Goal: Task Accomplishment & Management: Complete application form

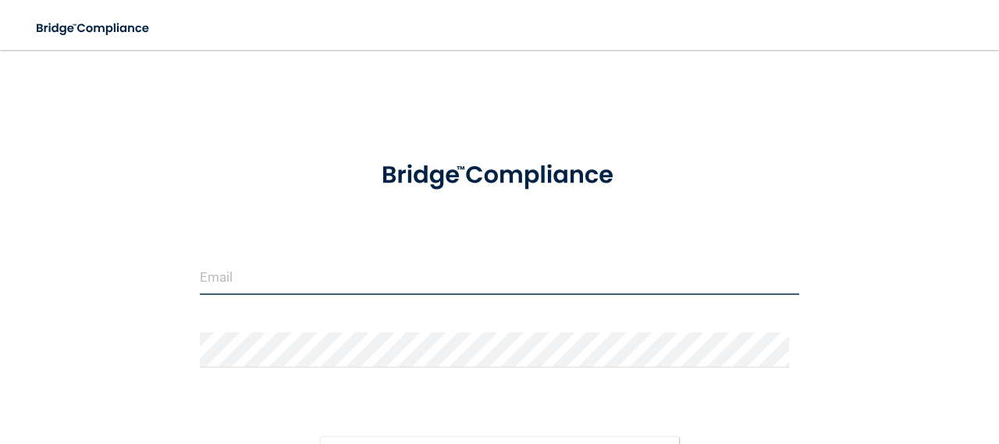
click at [270, 270] on input "email" at bounding box center [499, 277] width 599 height 35
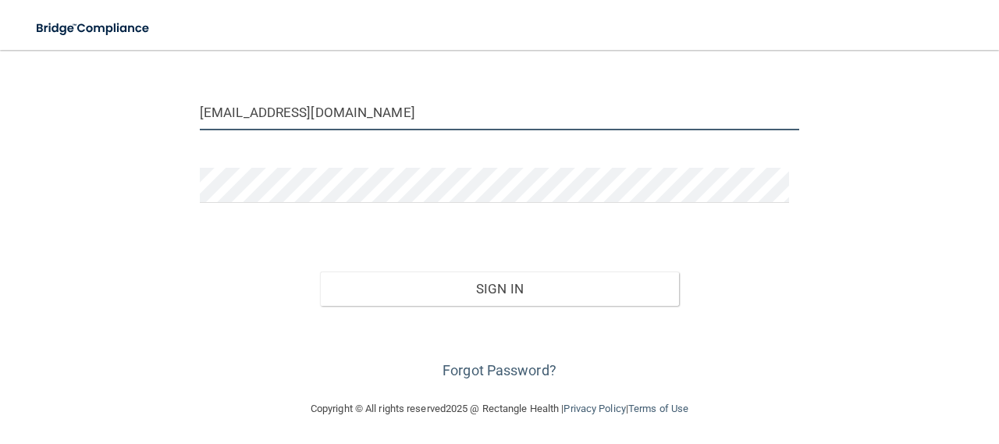
scroll to position [165, 0]
type input "[EMAIL_ADDRESS][DOMAIN_NAME]"
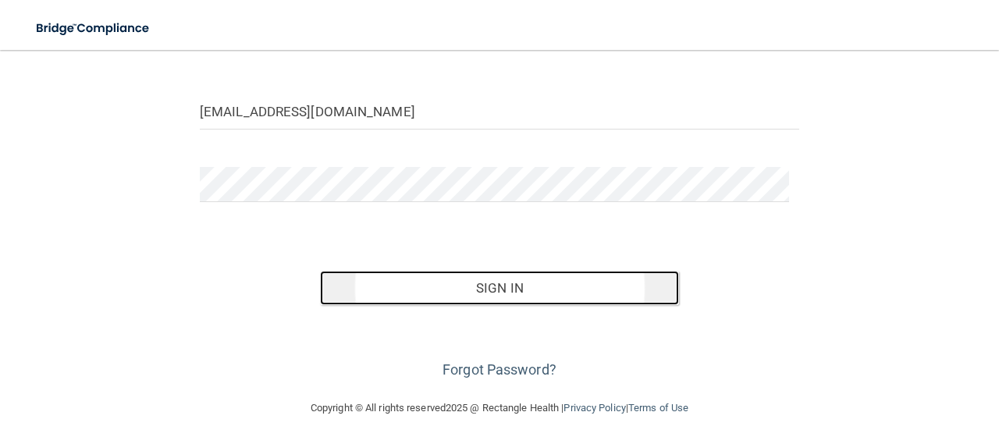
click at [515, 288] on button "Sign In" at bounding box center [500, 288] width 360 height 34
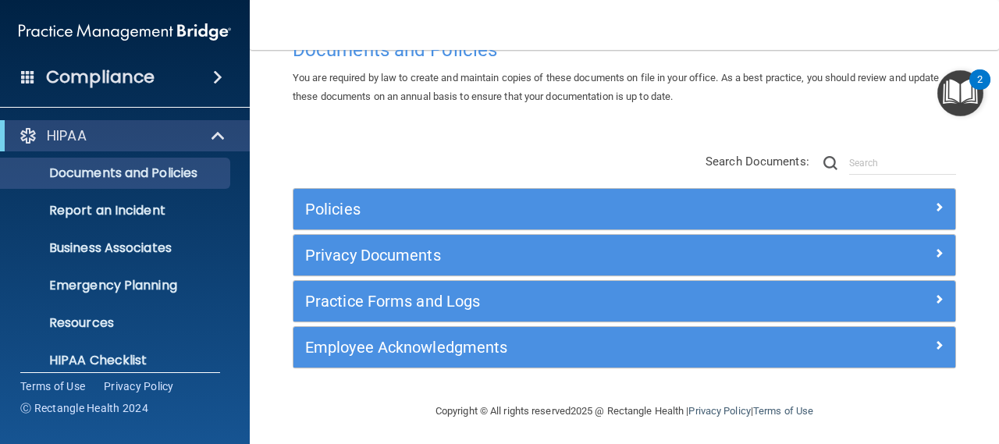
scroll to position [55, 0]
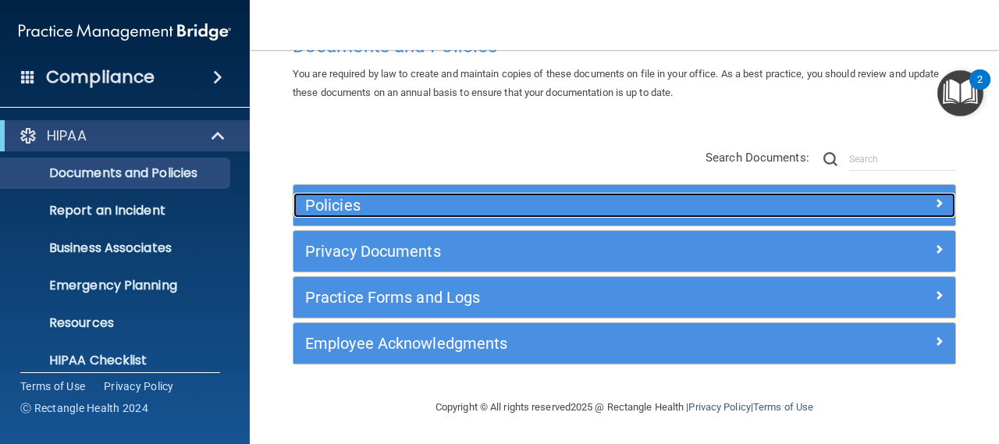
click at [934, 203] on span at bounding box center [938, 203] width 9 height 19
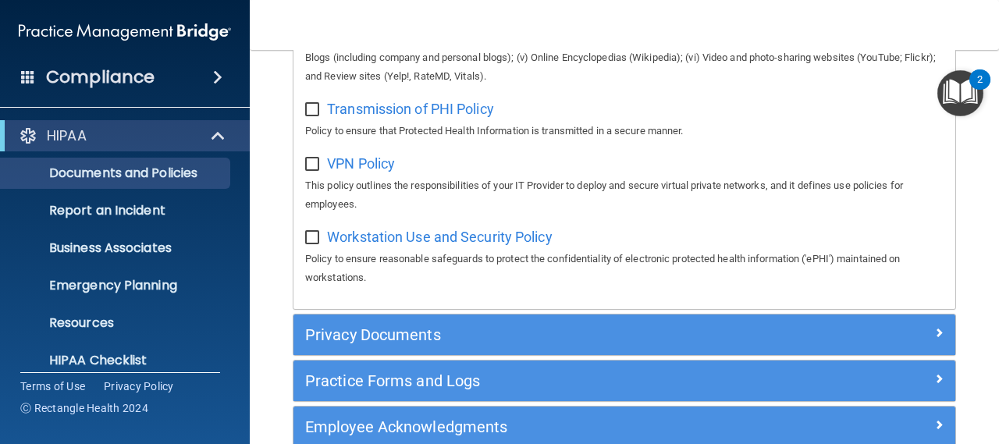
scroll to position [1543, 0]
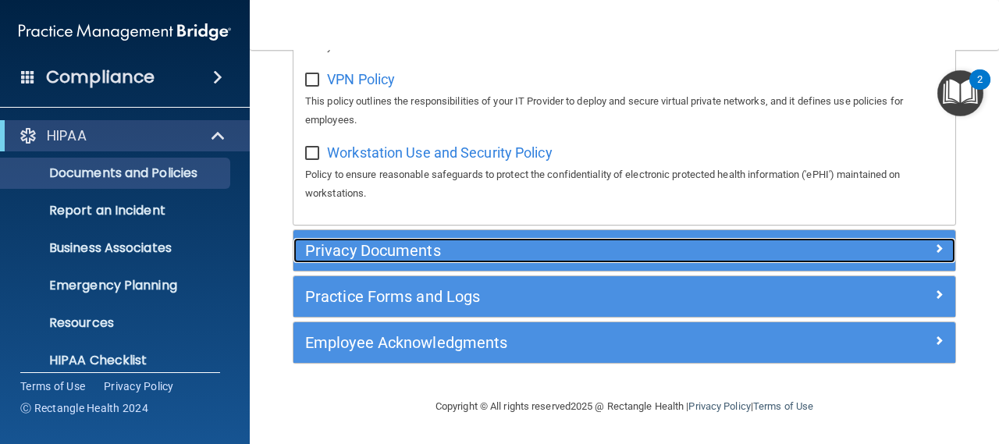
click at [934, 248] on span at bounding box center [938, 248] width 9 height 19
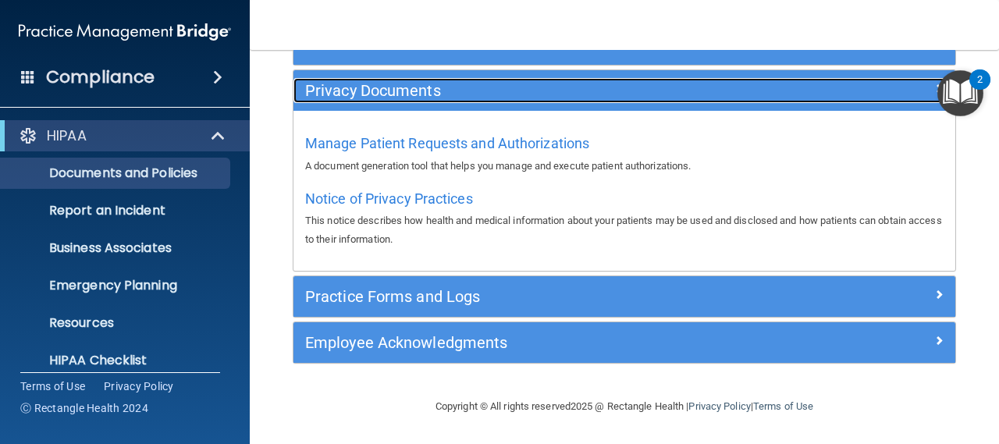
scroll to position [215, 0]
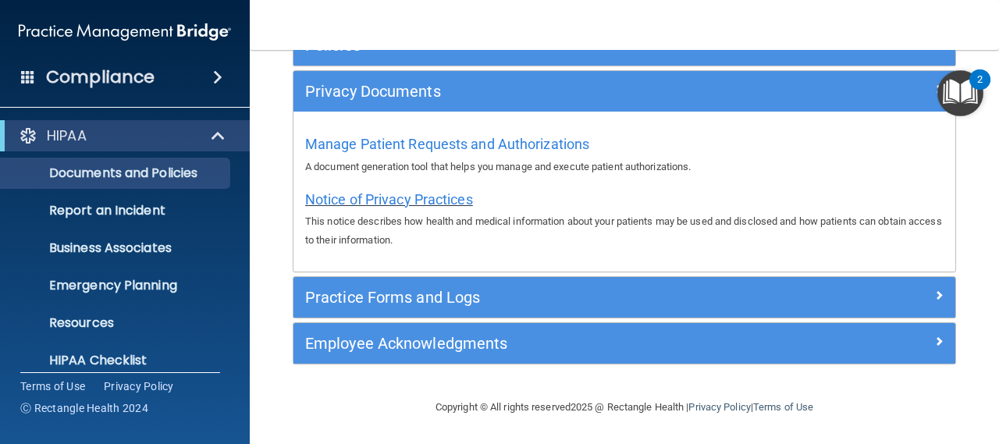
click at [435, 197] on span "Notice of Privacy Practices" at bounding box center [389, 199] width 168 height 16
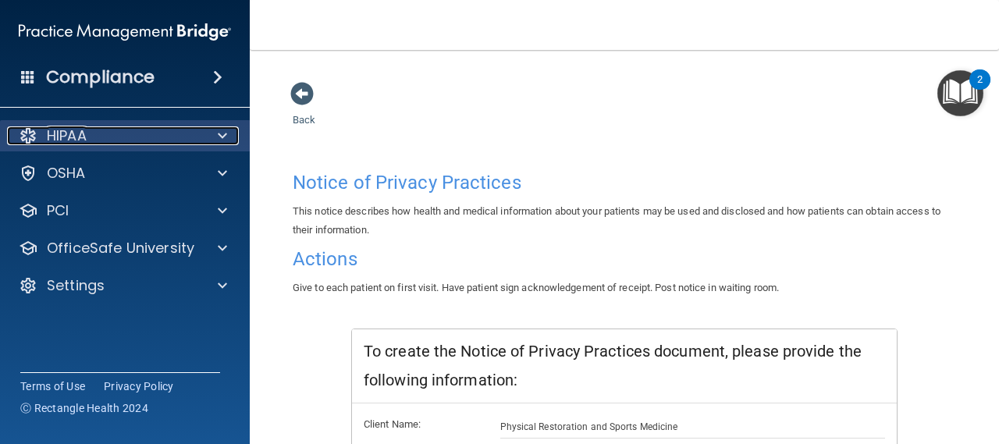
click at [80, 136] on p "HIPAA" at bounding box center [67, 135] width 40 height 19
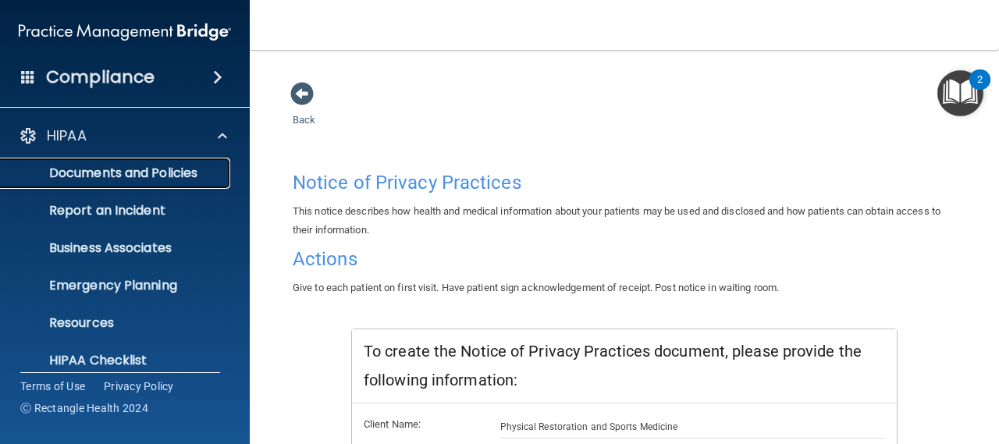
click at [80, 173] on p "Documents and Policies" at bounding box center [116, 173] width 213 height 16
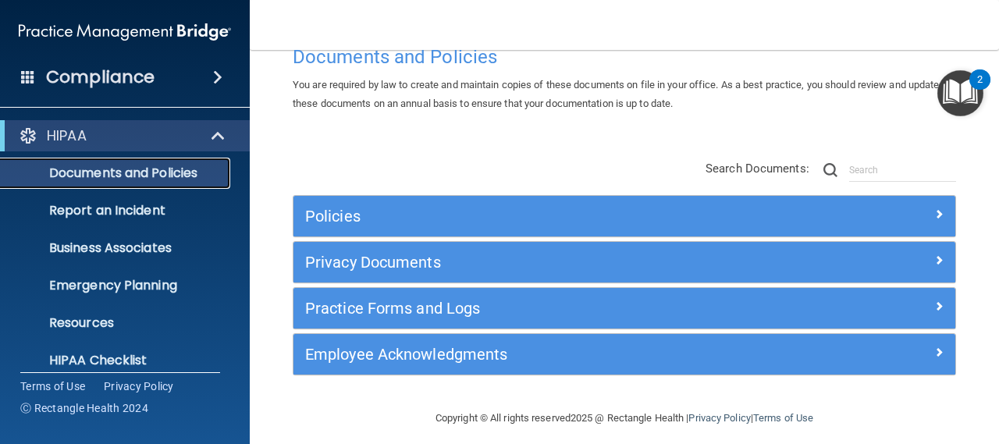
scroll to position [55, 0]
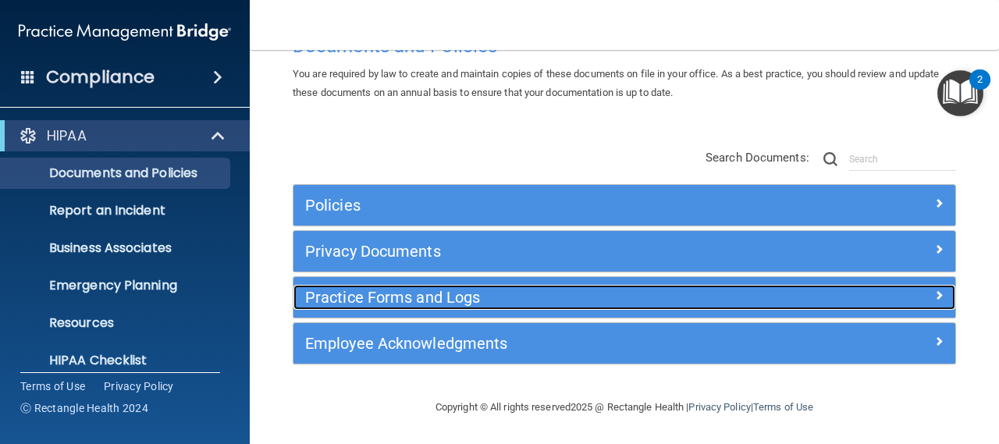
click at [934, 294] on span at bounding box center [938, 295] width 9 height 19
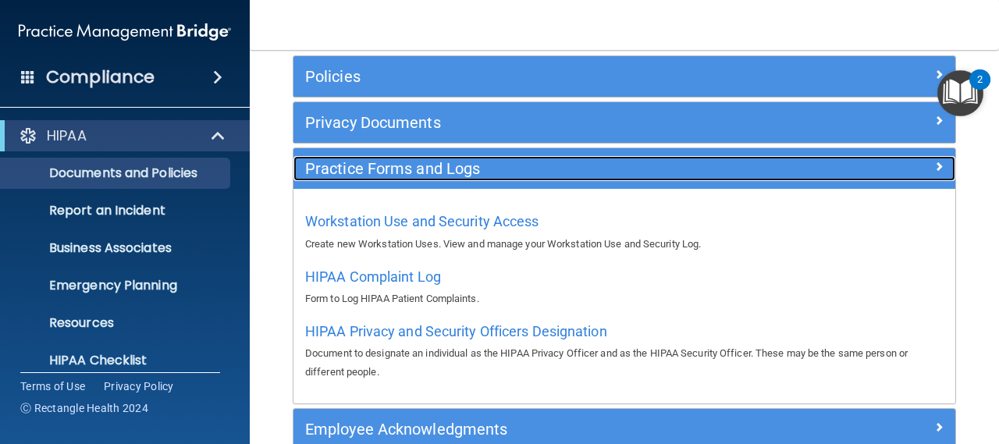
scroll to position [180, 0]
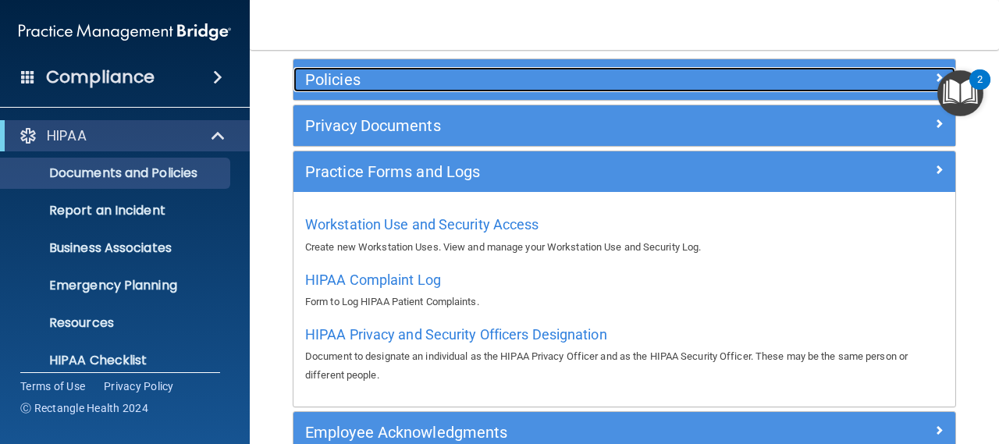
click at [338, 78] on h5 "Policies" at bounding box center [541, 79] width 473 height 17
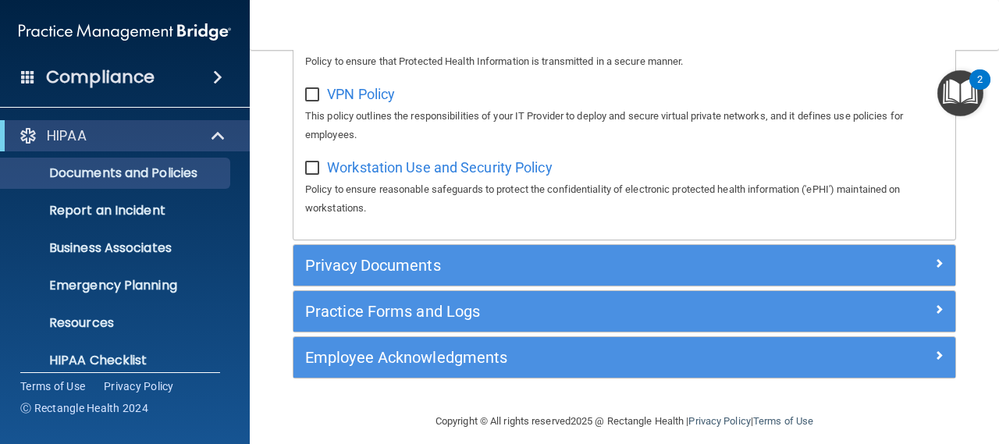
scroll to position [1543, 0]
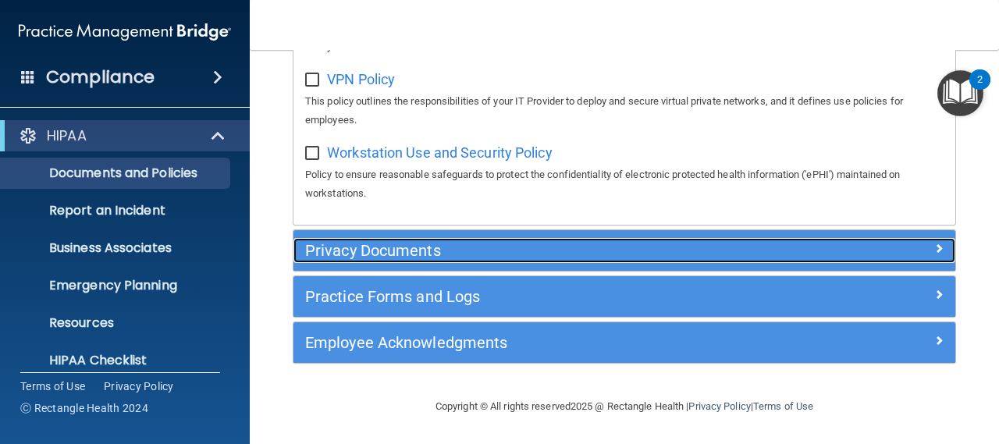
click at [934, 250] on span at bounding box center [938, 248] width 9 height 19
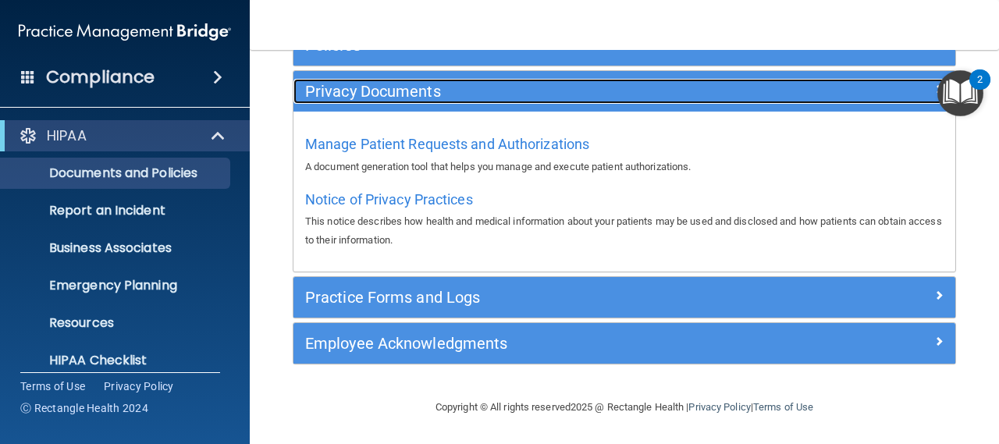
scroll to position [215, 0]
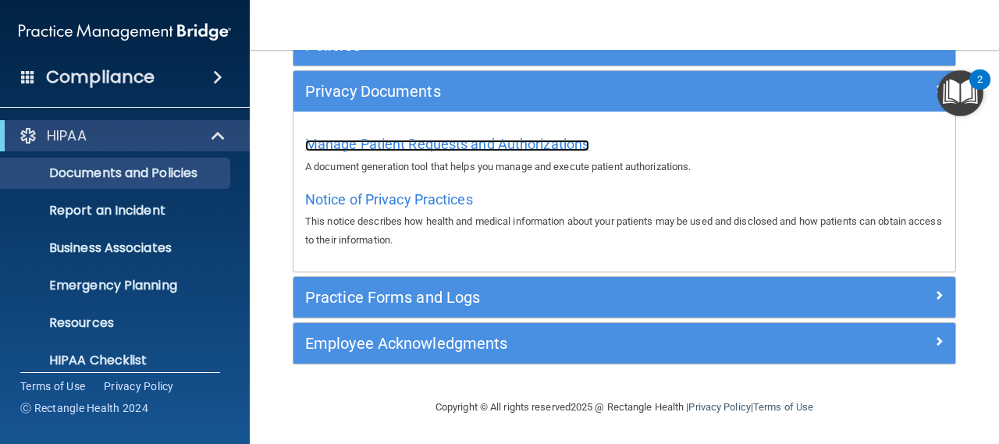
click at [501, 146] on span "Manage Patient Requests and Authorizations" at bounding box center [447, 144] width 284 height 16
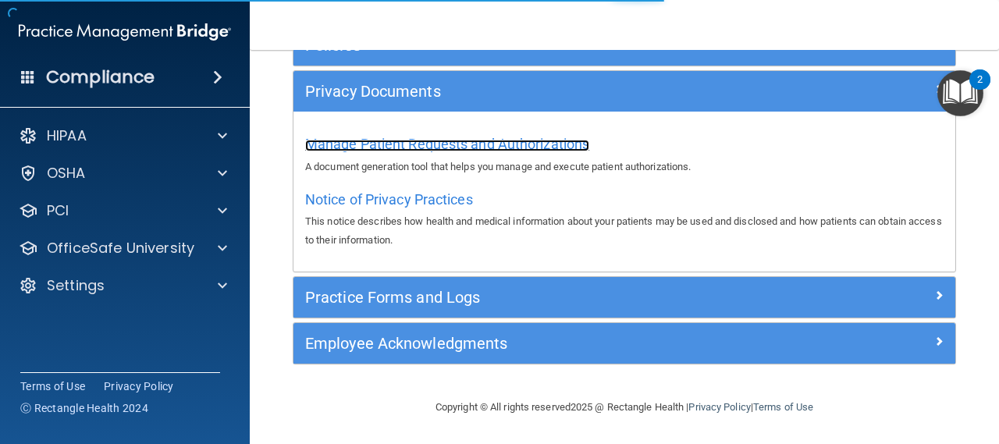
scroll to position [829, 0]
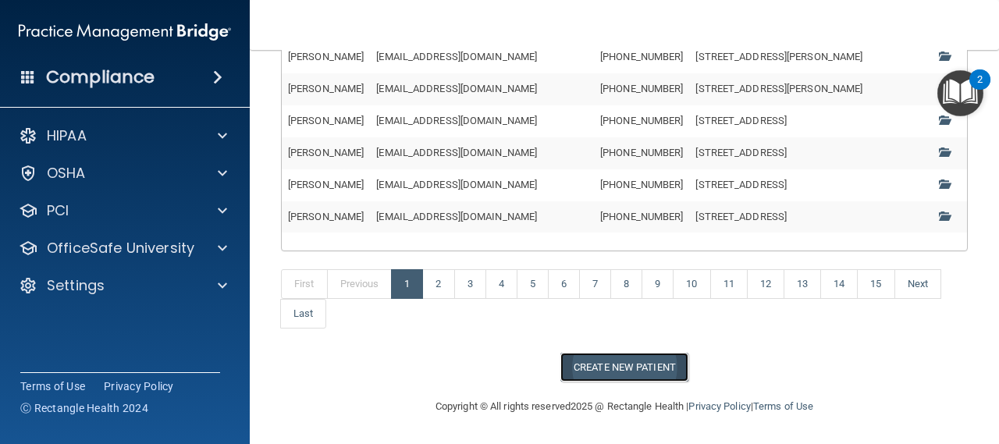
click at [649, 373] on button "Create New Patient" at bounding box center [624, 367] width 128 height 29
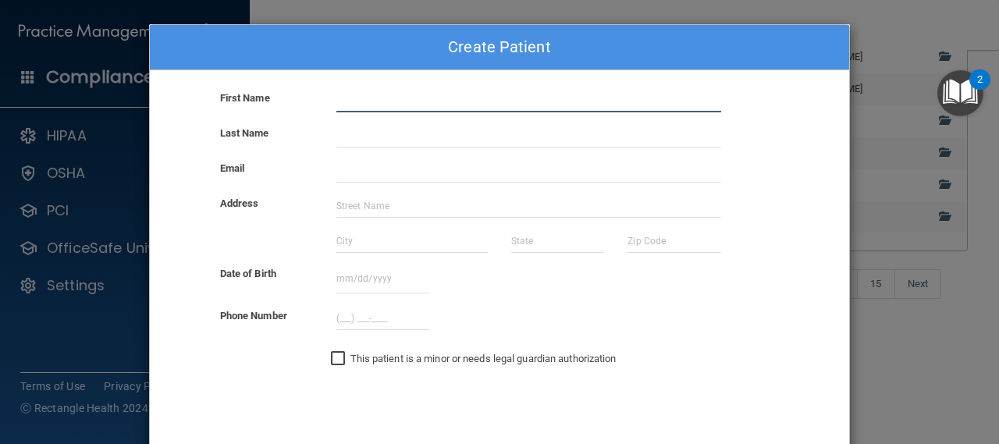
click at [384, 101] on input "text" at bounding box center [528, 100] width 385 height 23
type input "[PERSON_NAME]"
click at [283, 102] on div "First Name" at bounding box center [266, 98] width 116 height 19
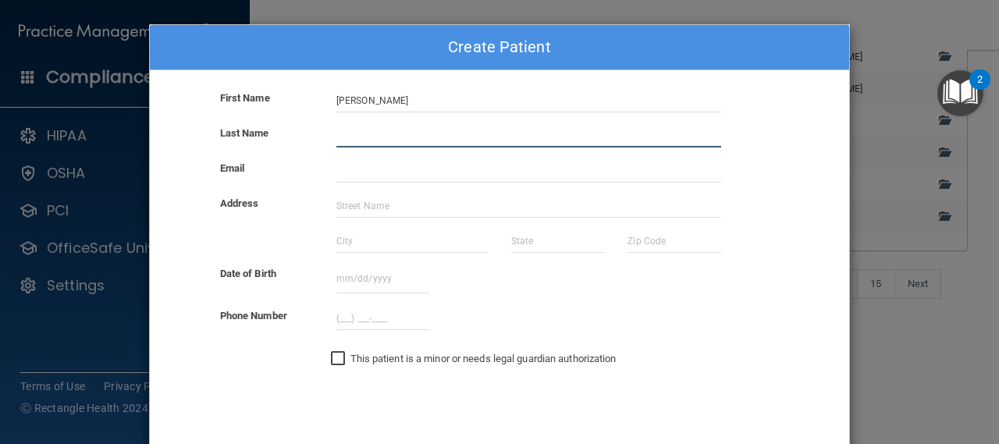
click at [380, 129] on input "text" at bounding box center [528, 135] width 385 height 23
type input "[PERSON_NAME]"
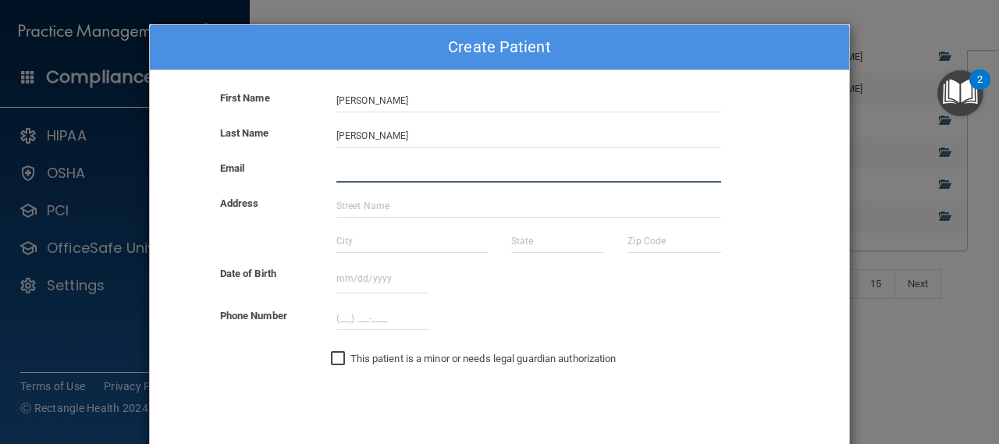
click at [344, 167] on input "email" at bounding box center [528, 170] width 385 height 23
type input "[EMAIL_ADDRESS][DOMAIN_NAME]"
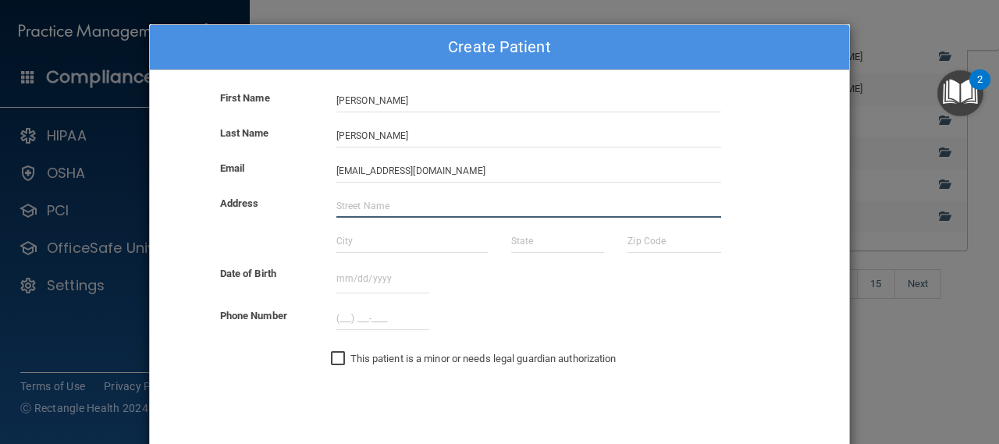
click at [358, 201] on input "text" at bounding box center [528, 205] width 385 height 23
type input "[STREET_ADDRESS][PERSON_NAME]"
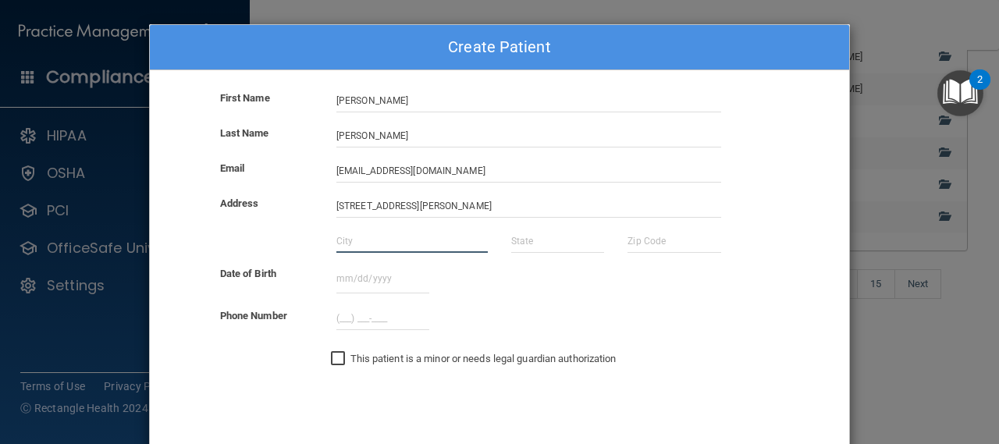
click at [336, 242] on input "text" at bounding box center [411, 240] width 151 height 23
type input "[PERSON_NAME]"
click at [552, 239] on input "text" at bounding box center [557, 240] width 93 height 23
type input "2"
type input "[US_STATE]"
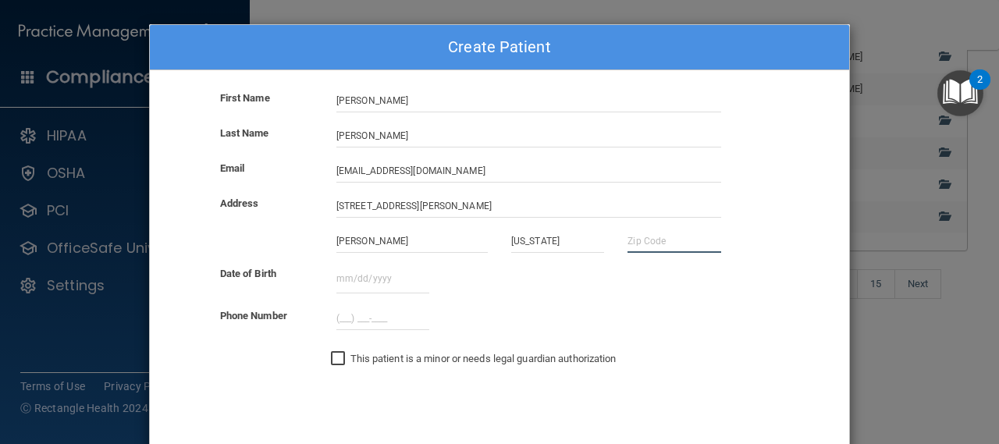
click at [646, 236] on input "text" at bounding box center [673, 240] width 93 height 23
type input "20170"
click at [404, 286] on input "text" at bounding box center [382, 279] width 93 height 29
click at [338, 273] on input "10251967" at bounding box center [382, 279] width 93 height 29
click at [351, 279] on input "10/251967" at bounding box center [382, 279] width 93 height 29
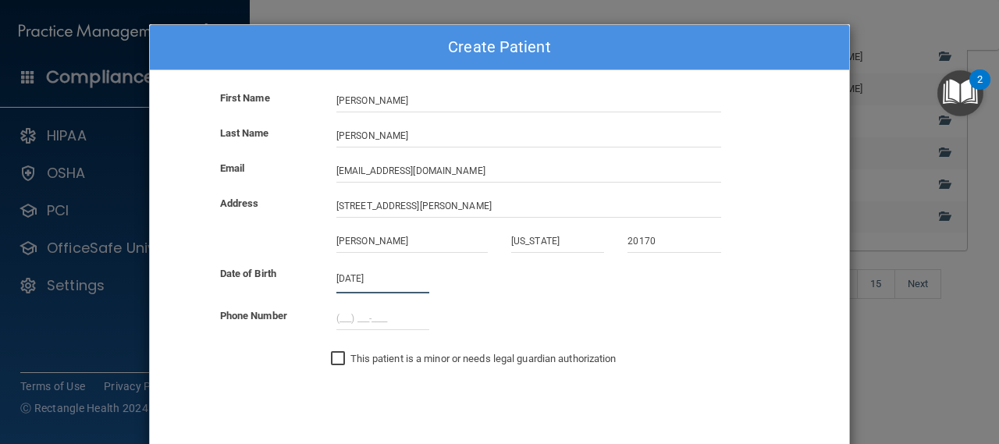
type input "[DATE]"
click at [339, 314] on input "(___) ___-____" at bounding box center [382, 318] width 93 height 23
type input "[PHONE_NUMBER]"
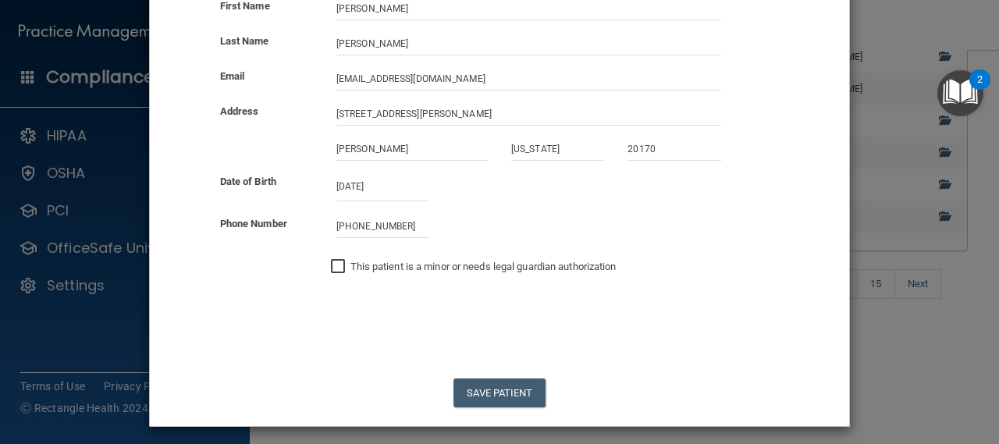
scroll to position [98, 0]
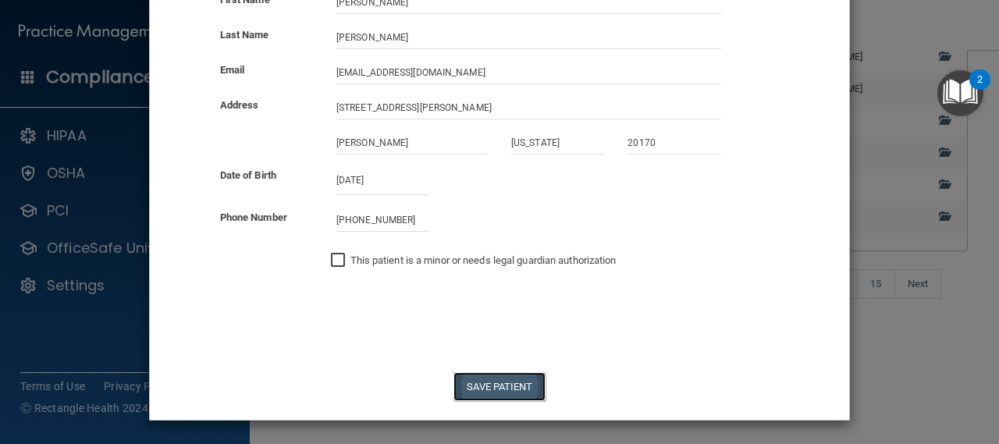
click at [527, 389] on button "Save Patient" at bounding box center [498, 386] width 91 height 29
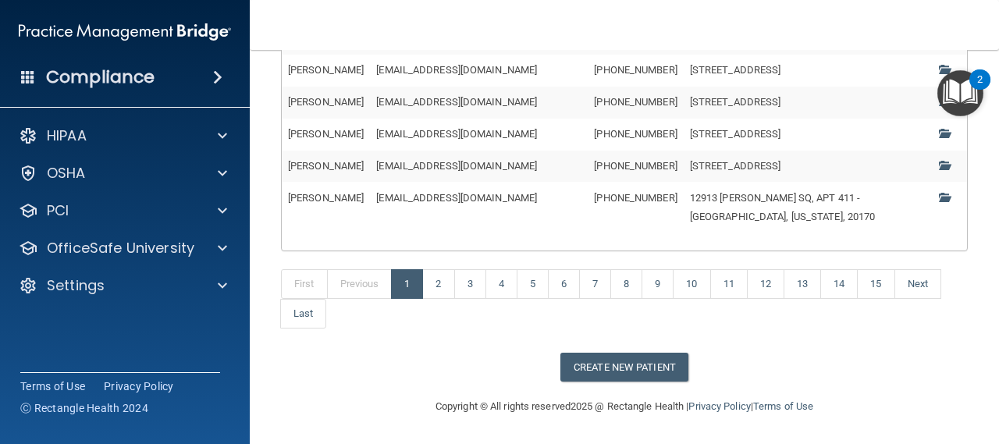
scroll to position [0, 0]
